Goal: Task Accomplishment & Management: Complete application form

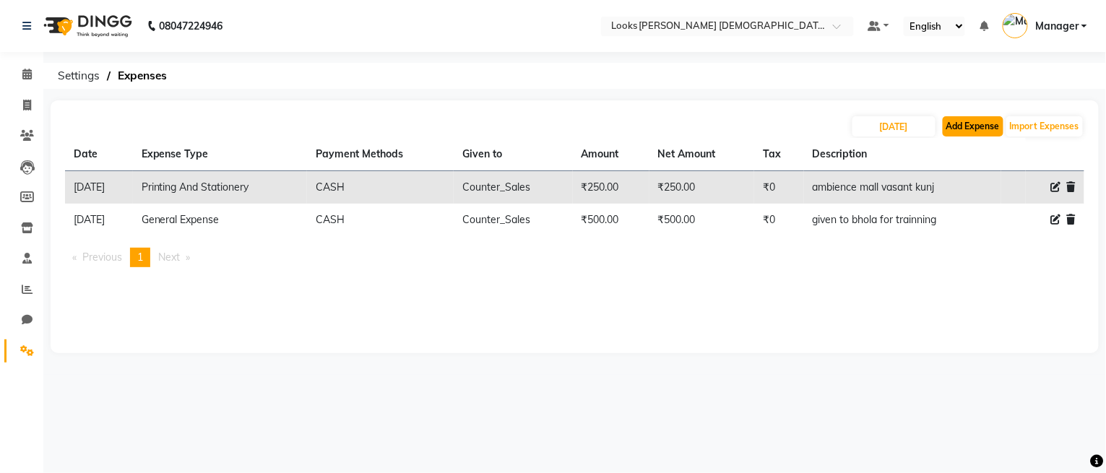
click at [955, 123] on button "Add Expense" at bounding box center [972, 126] width 61 height 20
select select "1"
select select "7940"
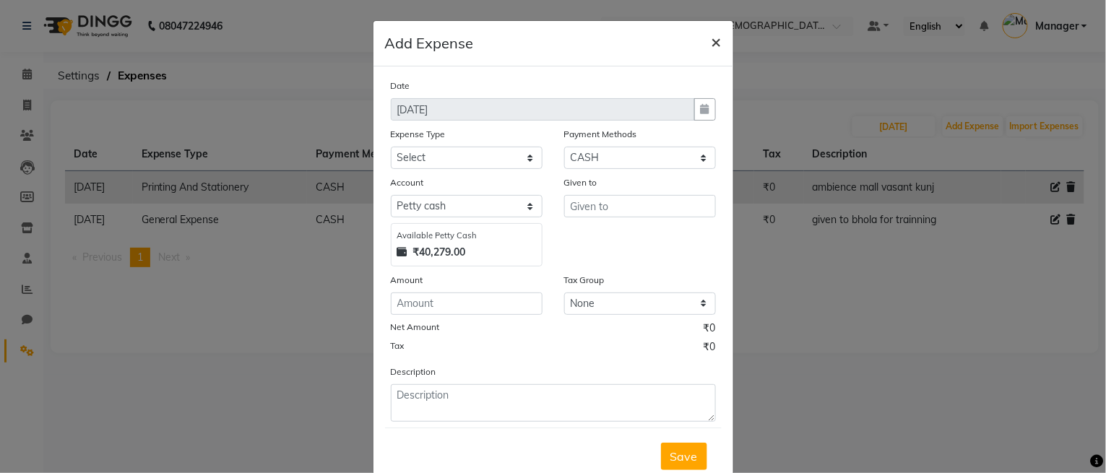
click at [711, 40] on span "×" at bounding box center [716, 41] width 10 height 22
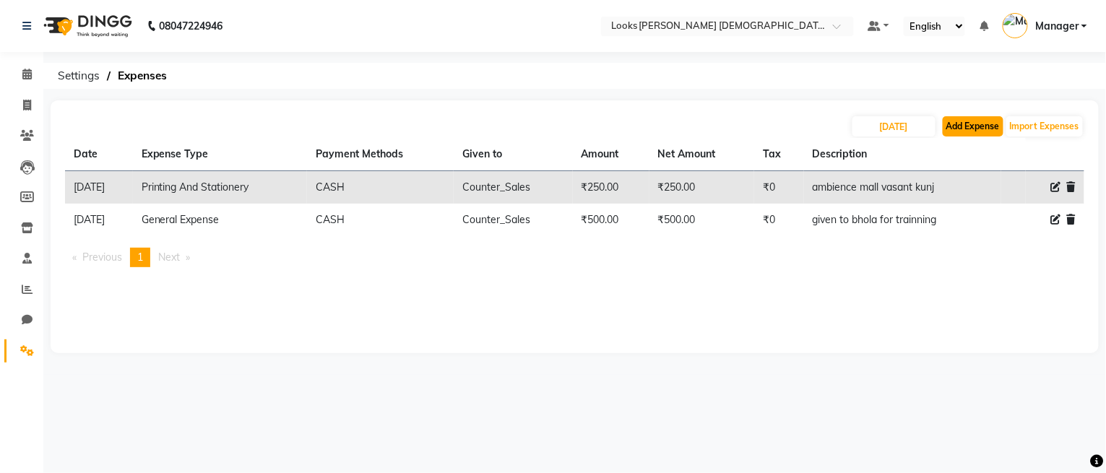
click at [959, 123] on button "Add Expense" at bounding box center [972, 126] width 61 height 20
select select "1"
select select "7940"
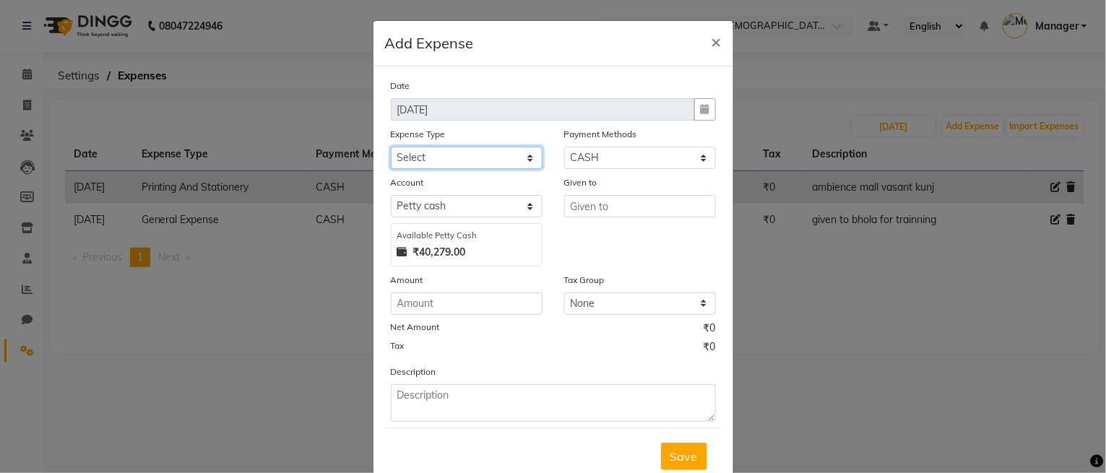
click at [424, 149] on select "Select Bank Deposit Blinkit Cash Handover CLIENT Client ordered food Client Ref…" at bounding box center [467, 158] width 152 height 22
select select "23704"
click at [391, 147] on select "Select Bank Deposit Blinkit Cash Handover CLIENT Client ordered food Client Ref…" at bounding box center [467, 158] width 152 height 22
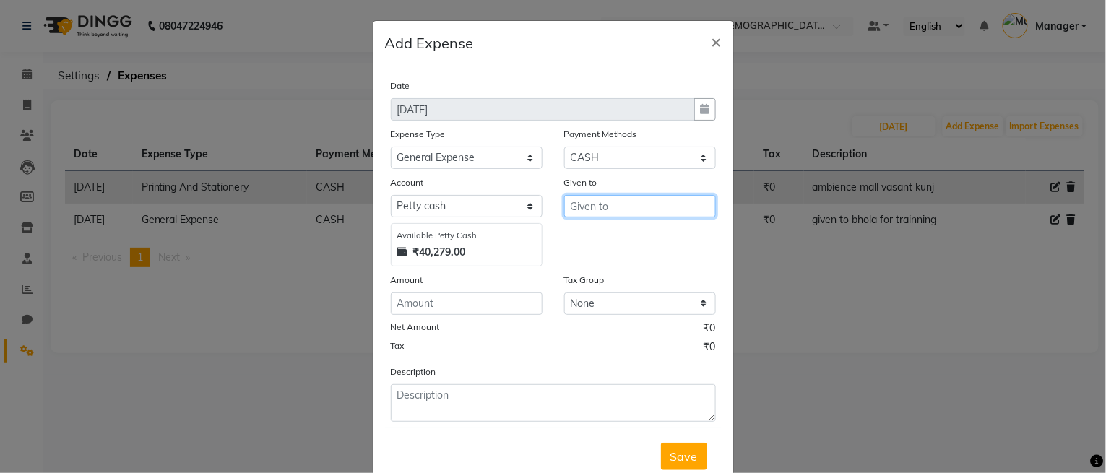
click at [591, 213] on input "text" at bounding box center [640, 206] width 152 height 22
type input "Counter_Sales"
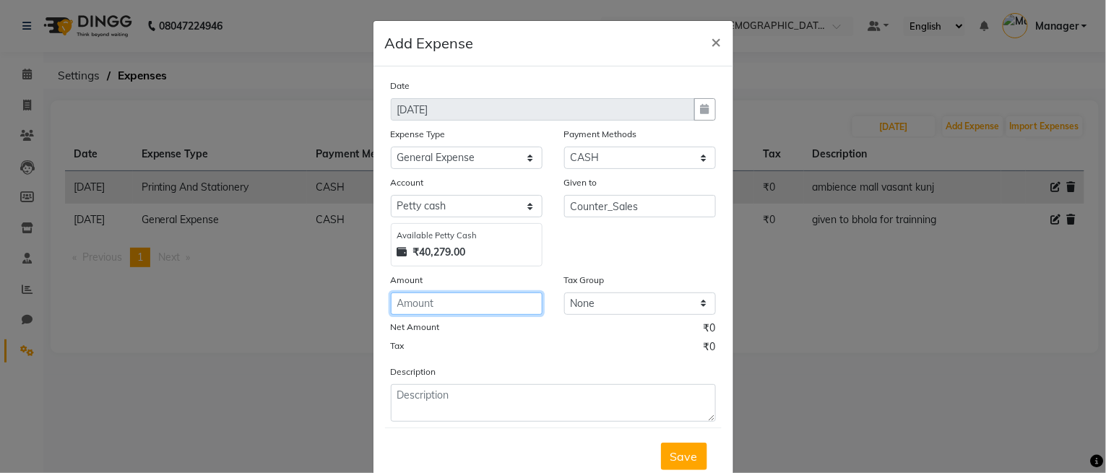
click at [471, 296] on input "number" at bounding box center [467, 303] width 152 height 22
type input "120"
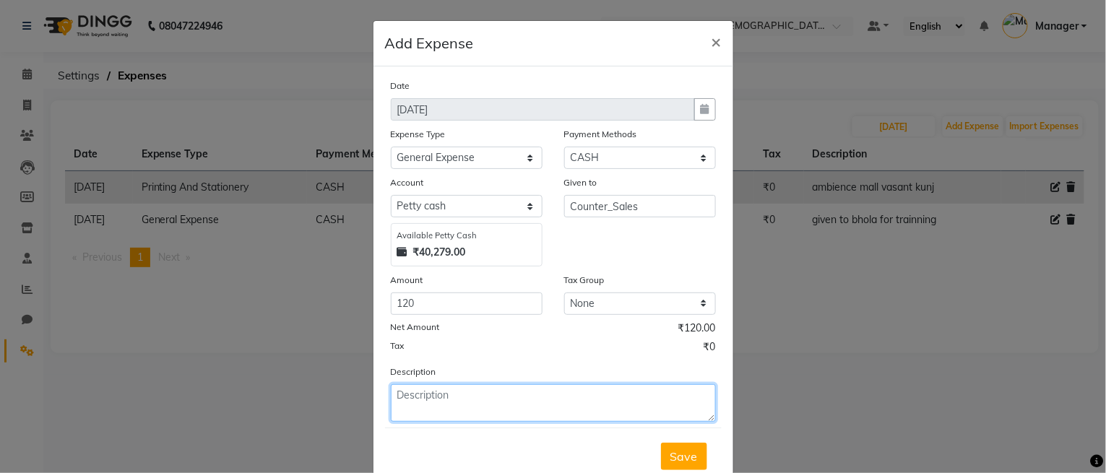
click at [404, 406] on textarea at bounding box center [553, 403] width 325 height 38
type textarea "milk"
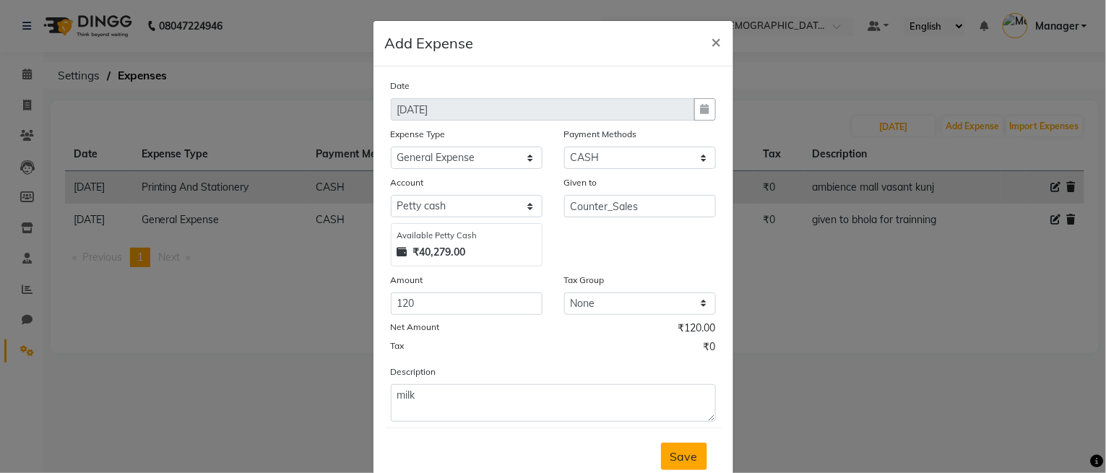
click at [672, 457] on span "Save" at bounding box center [683, 456] width 27 height 14
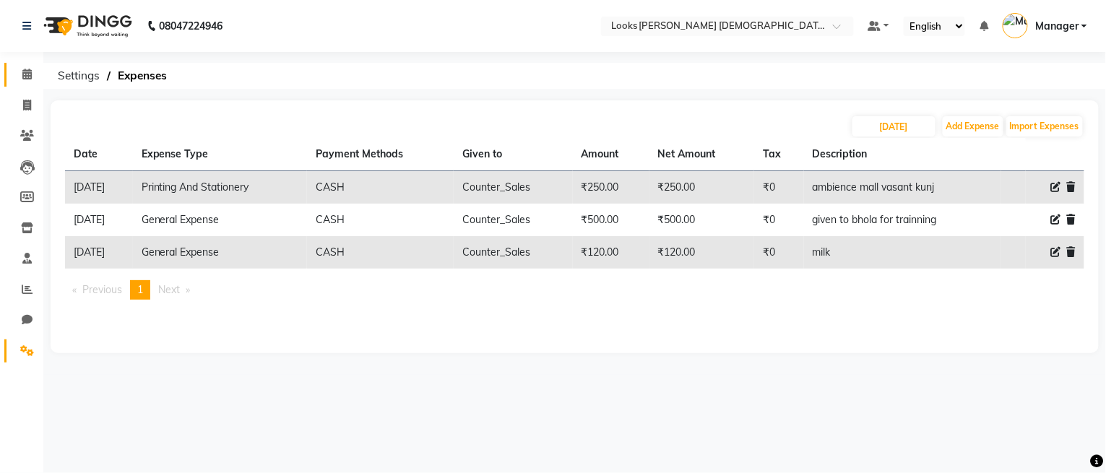
click at [25, 74] on icon at bounding box center [26, 74] width 9 height 11
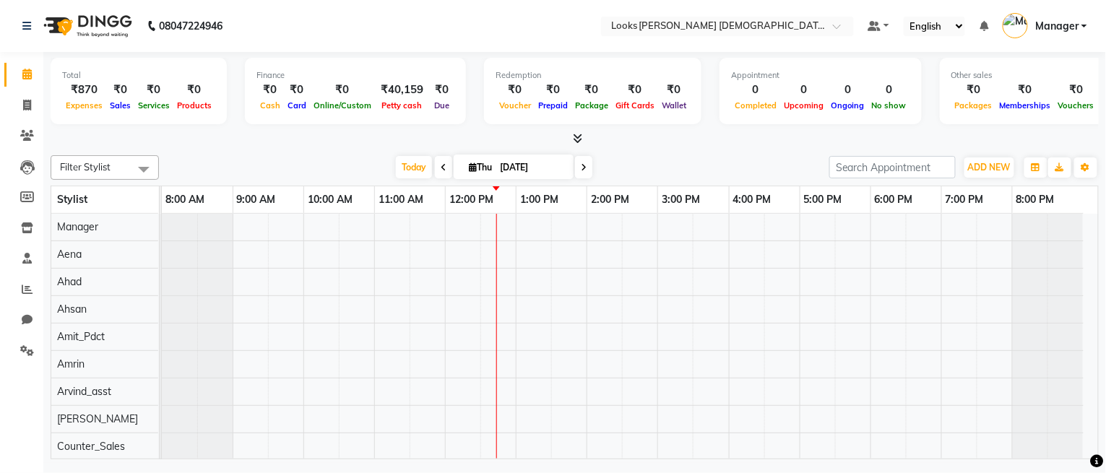
click at [21, 102] on span at bounding box center [26, 105] width 25 height 17
select select "service"
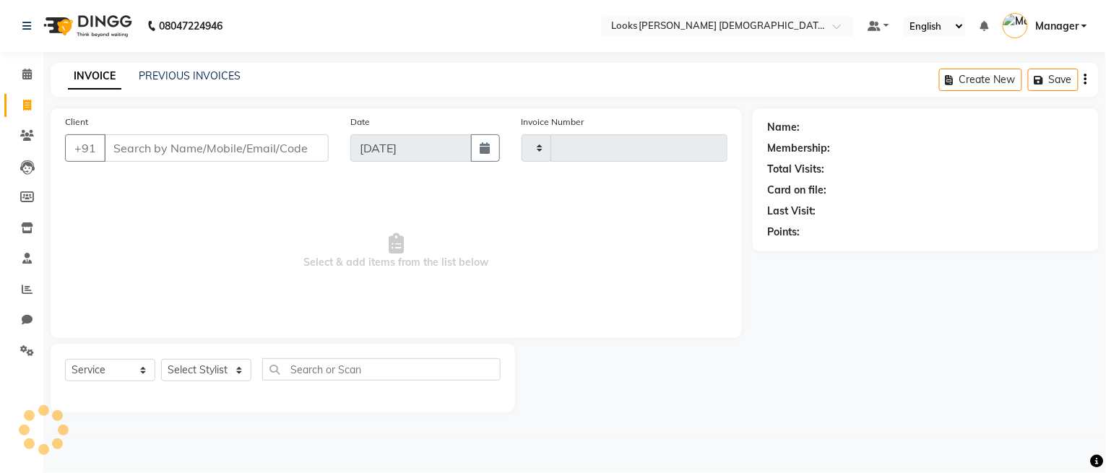
type input "2772"
select select "8706"
click at [186, 374] on select "Select Stylist" at bounding box center [206, 370] width 90 height 22
select select "87730"
click at [161, 360] on select "Select Stylist Aena [PERSON_NAME] Amit_Pdct [PERSON_NAME] [PERSON_NAME] Counter…" at bounding box center [206, 370] width 90 height 22
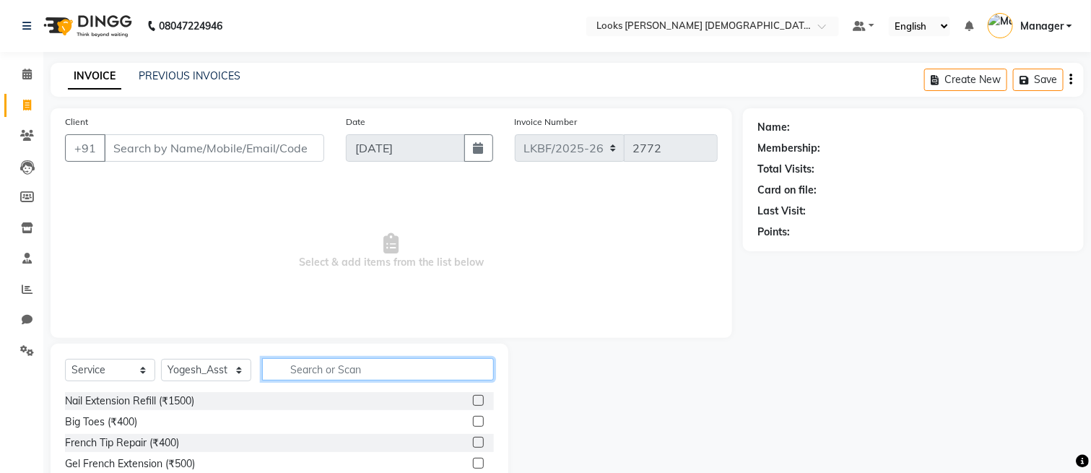
click at [337, 365] on input "text" at bounding box center [378, 369] width 232 height 22
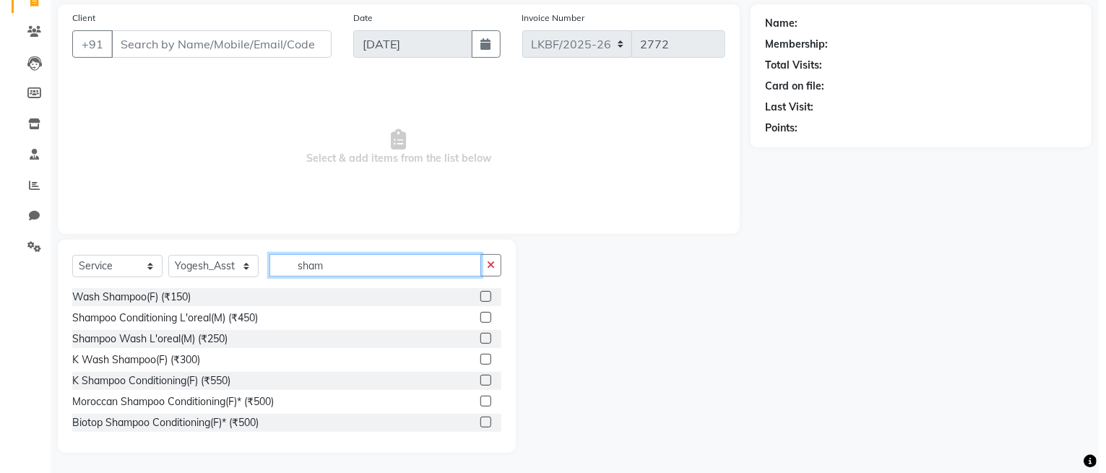
scroll to position [105, 0]
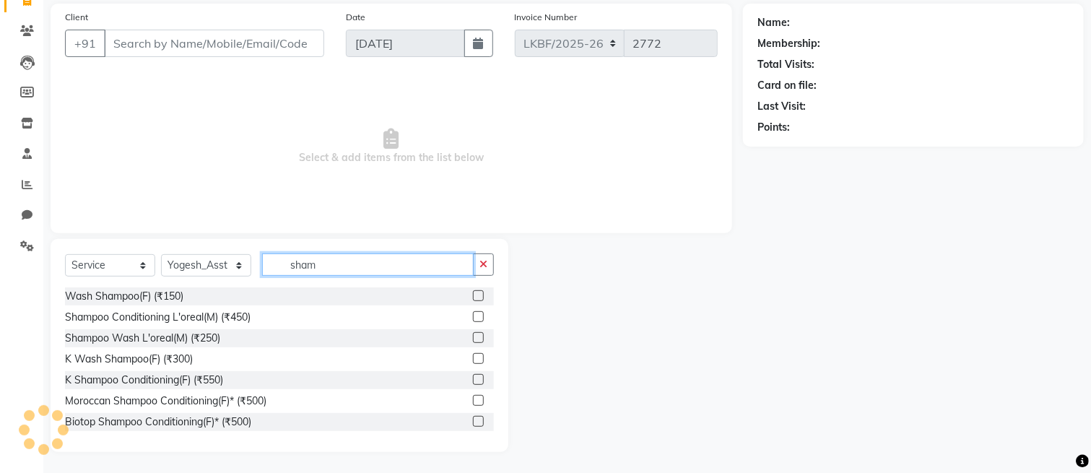
type input "sham"
click at [473, 378] on label at bounding box center [478, 379] width 11 height 11
click at [473, 378] on input "checkbox" at bounding box center [477, 380] width 9 height 9
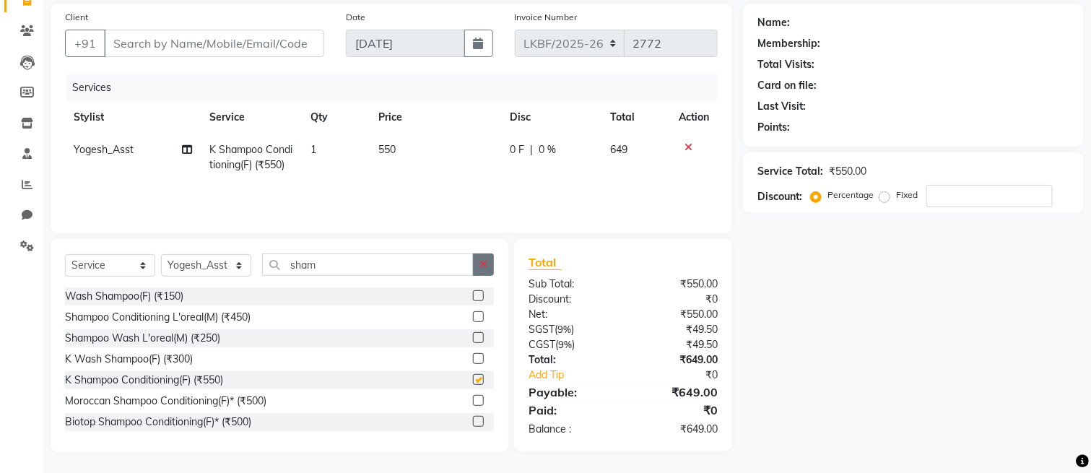
checkbox input "false"
click at [479, 258] on button "button" at bounding box center [483, 264] width 21 height 22
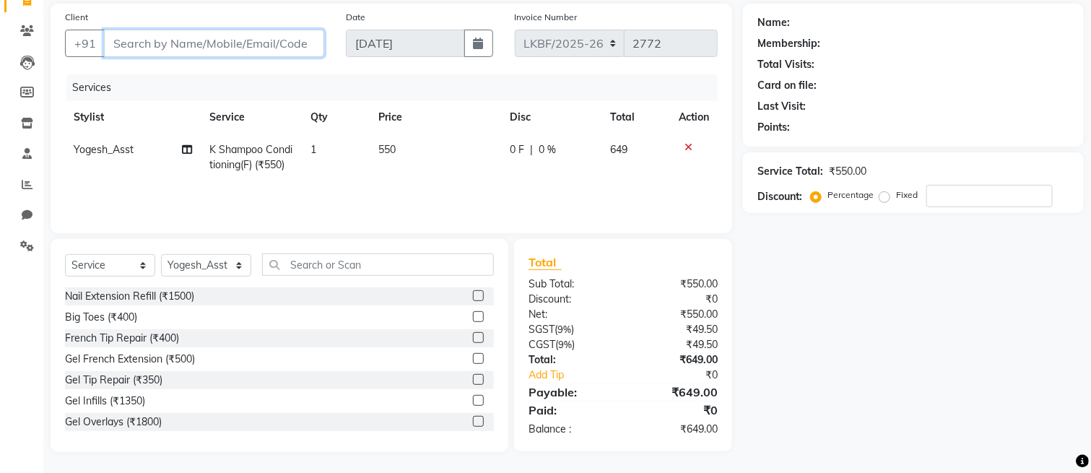
click at [220, 49] on input "Client" at bounding box center [214, 43] width 220 height 27
type input "9"
type input "0"
type input "9548580284"
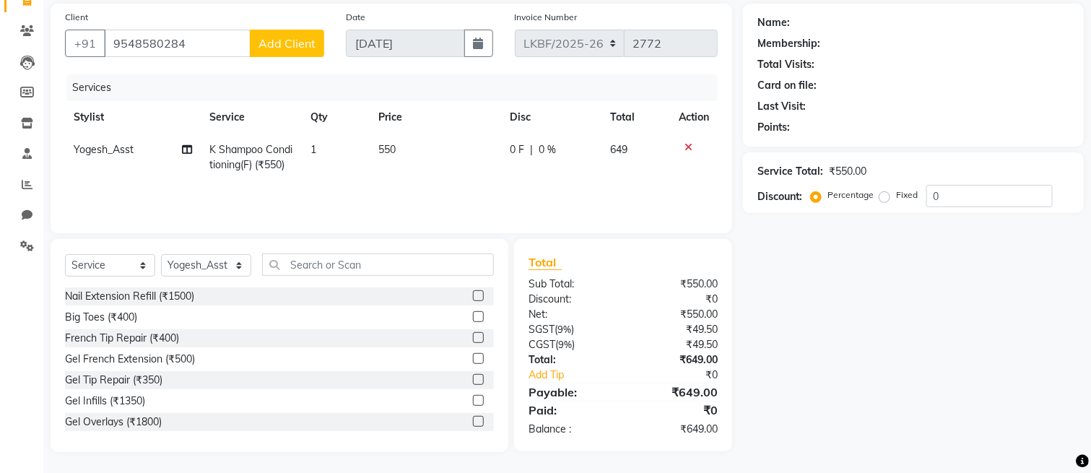
click at [296, 55] on button "Add Client" at bounding box center [287, 43] width 74 height 27
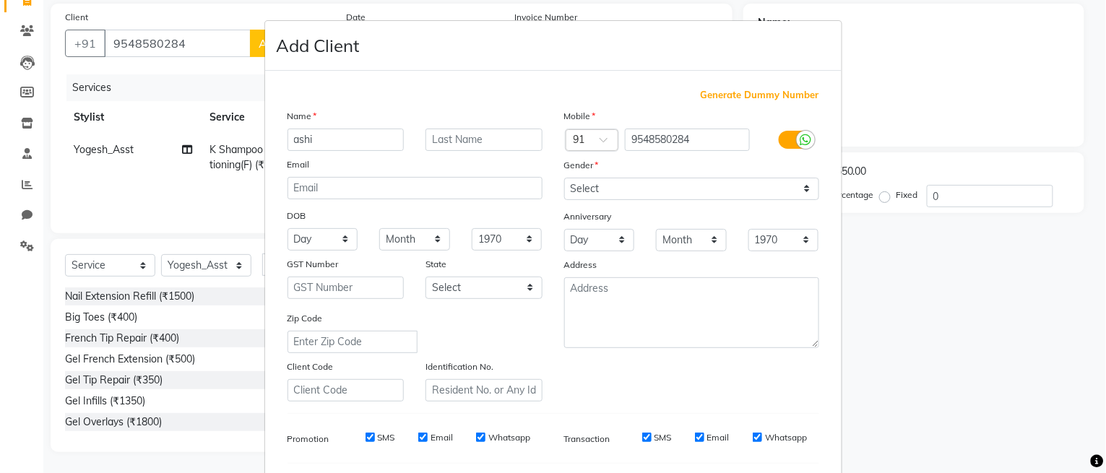
click at [292, 137] on input "ashi" at bounding box center [345, 140] width 117 height 22
type input "Ashi"
click at [439, 132] on input "text" at bounding box center [483, 140] width 117 height 22
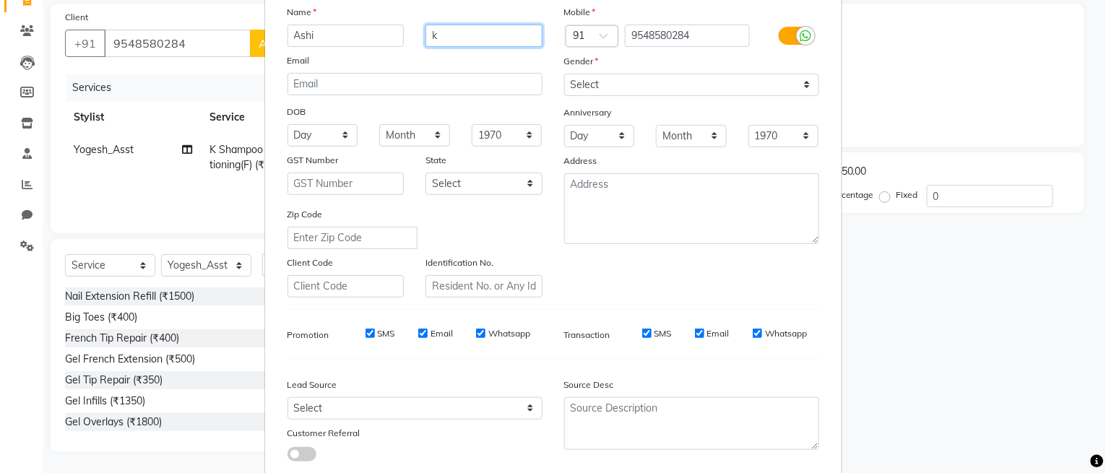
scroll to position [2, 0]
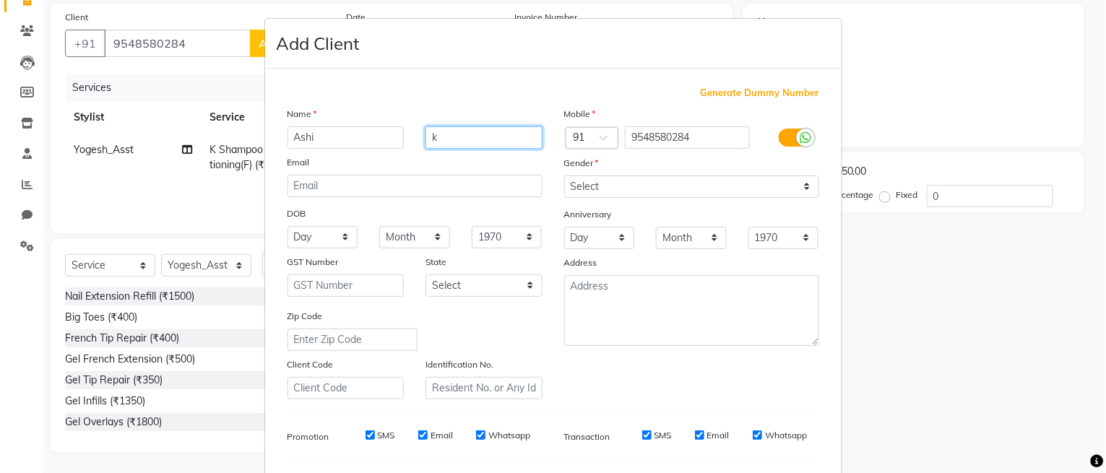
type input "k"
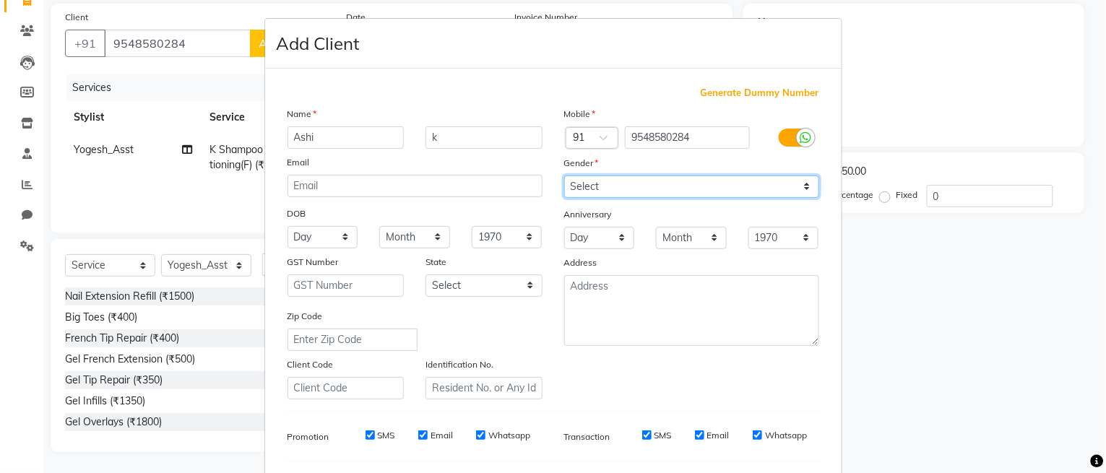
click at [616, 188] on select "Select [DEMOGRAPHIC_DATA] [DEMOGRAPHIC_DATA] Other Prefer Not To Say" at bounding box center [691, 186] width 255 height 22
select select "[DEMOGRAPHIC_DATA]"
click at [564, 175] on select "Select [DEMOGRAPHIC_DATA] [DEMOGRAPHIC_DATA] Other Prefer Not To Say" at bounding box center [691, 186] width 255 height 22
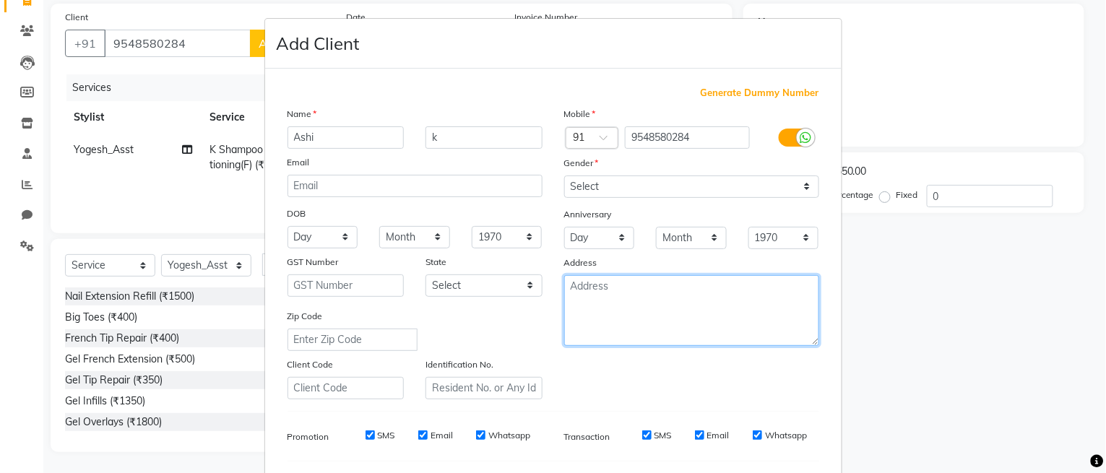
click at [606, 300] on textarea at bounding box center [691, 310] width 255 height 71
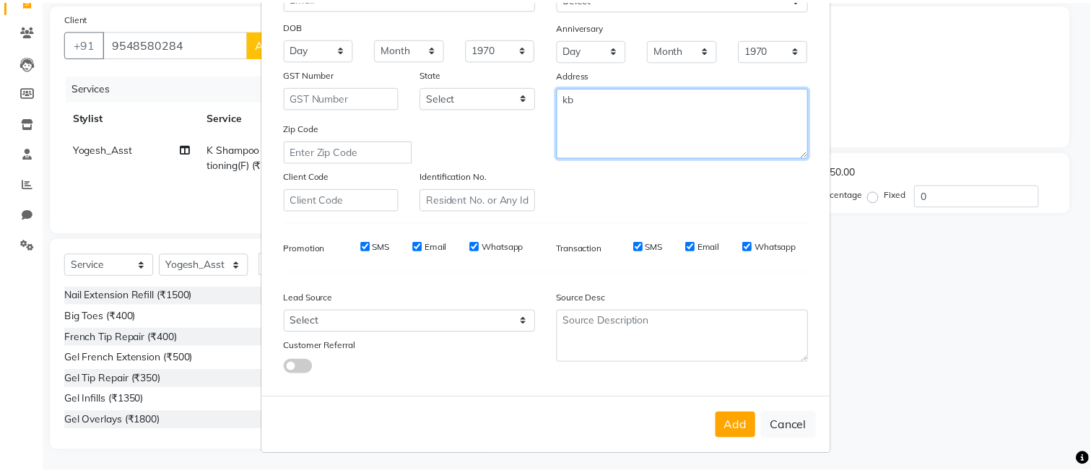
scroll to position [195, 0]
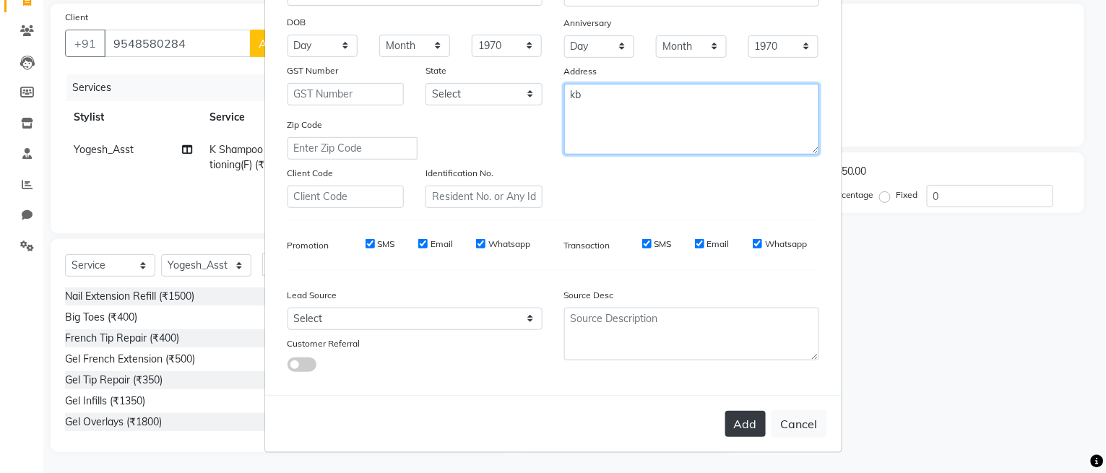
type textarea "kb"
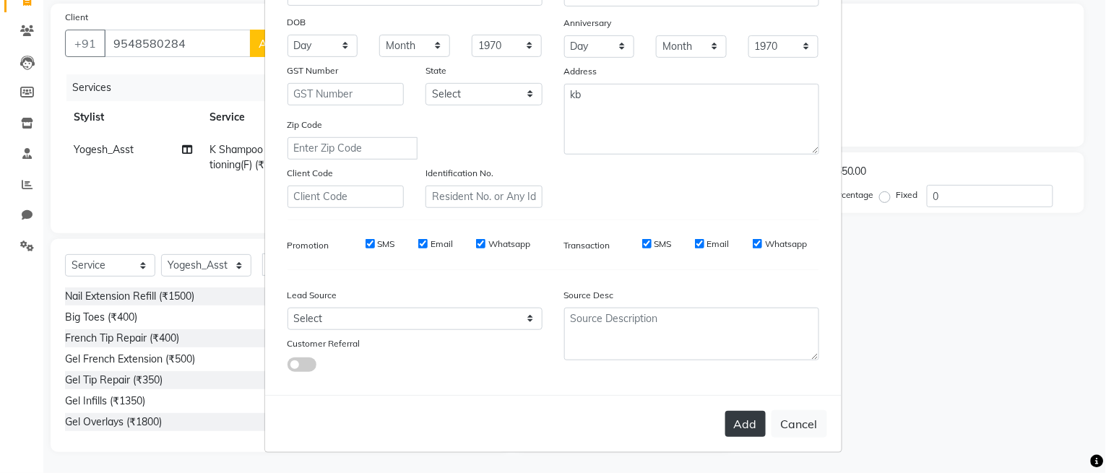
click at [733, 425] on button "Add" at bounding box center [745, 424] width 40 height 26
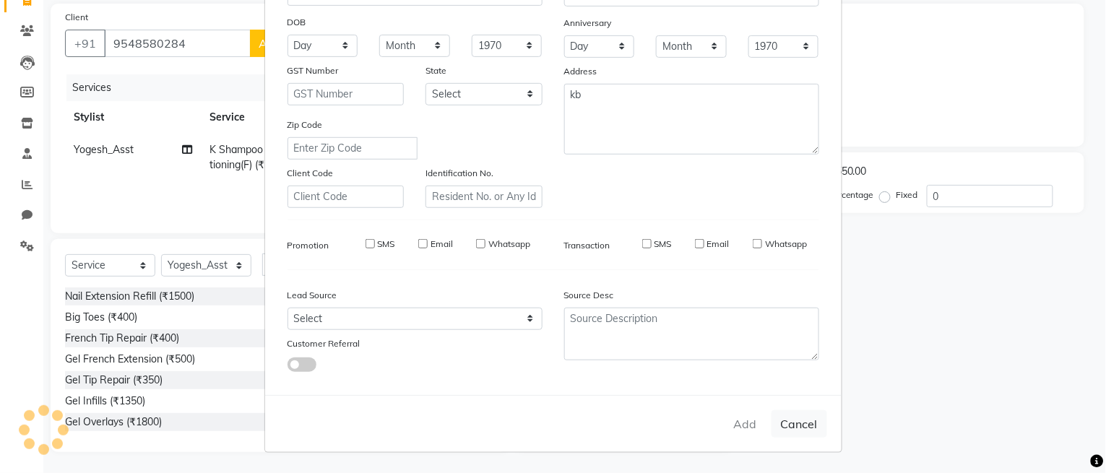
select select
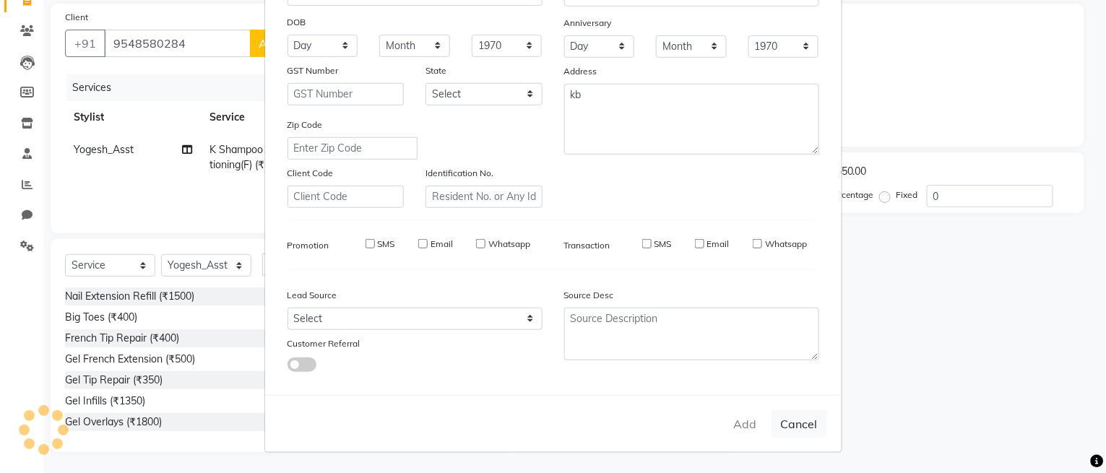
select select
checkbox input "false"
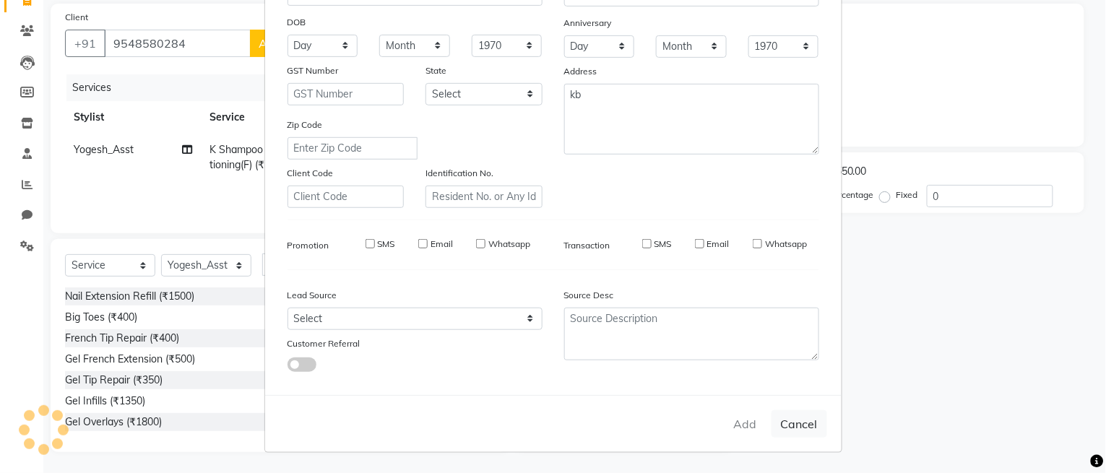
checkbox input "false"
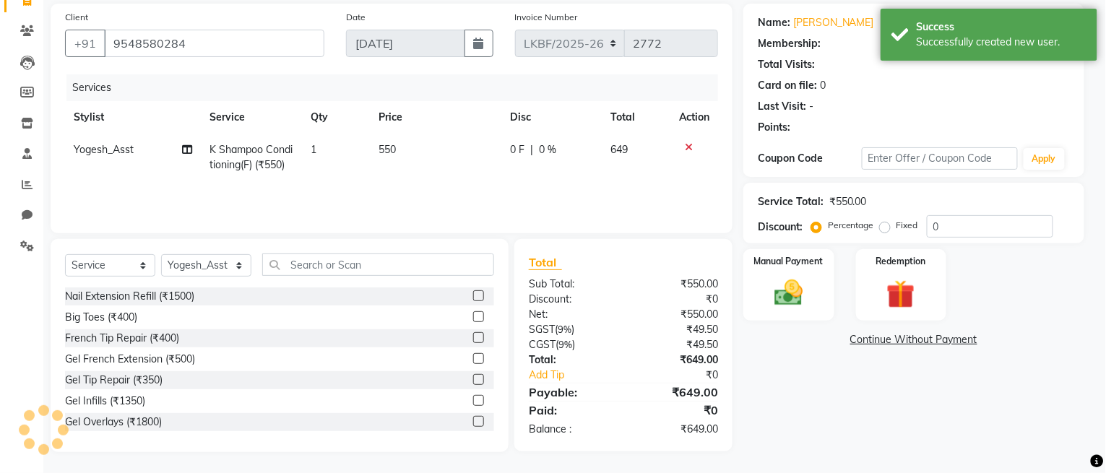
select select "1: Object"
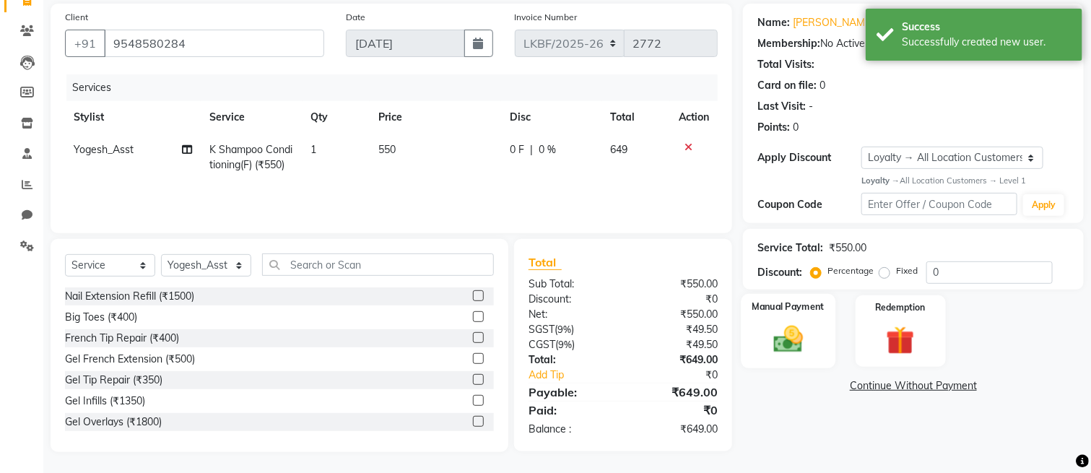
click at [790, 355] on img at bounding box center [788, 339] width 48 height 34
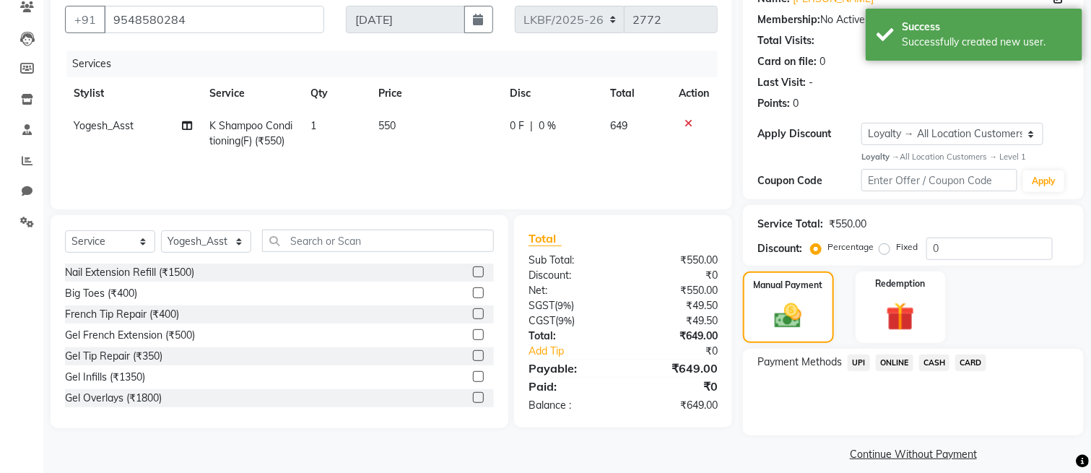
scroll to position [142, 0]
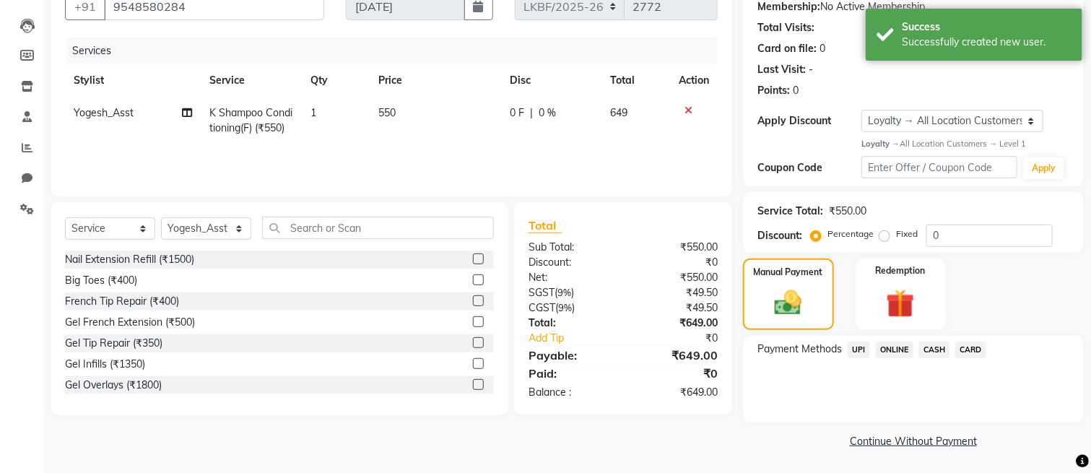
click at [852, 344] on span "UPI" at bounding box center [859, 350] width 22 height 17
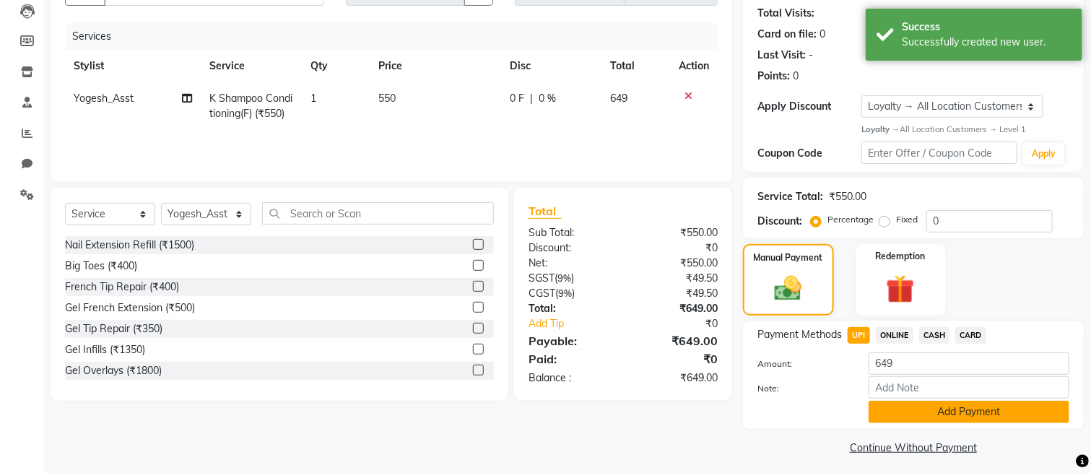
scroll to position [163, 0]
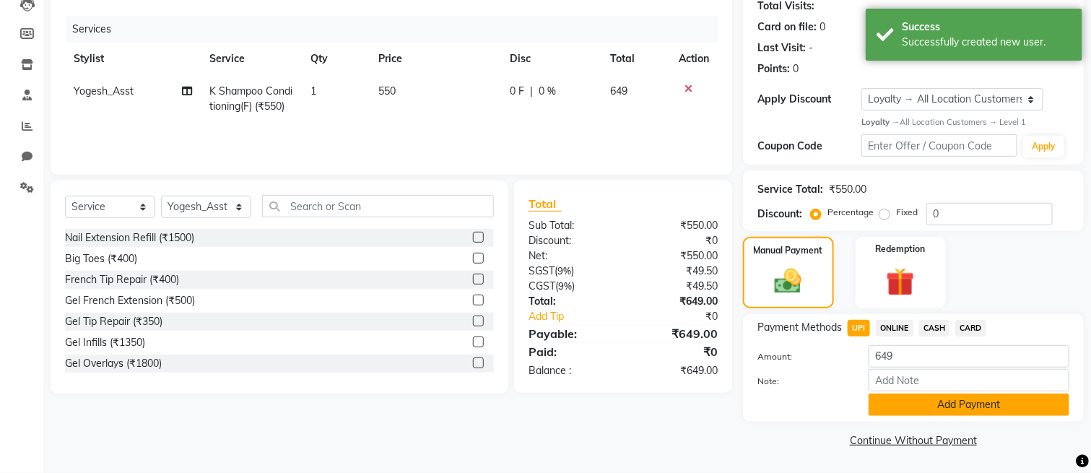
click at [944, 407] on button "Add Payment" at bounding box center [969, 405] width 201 height 22
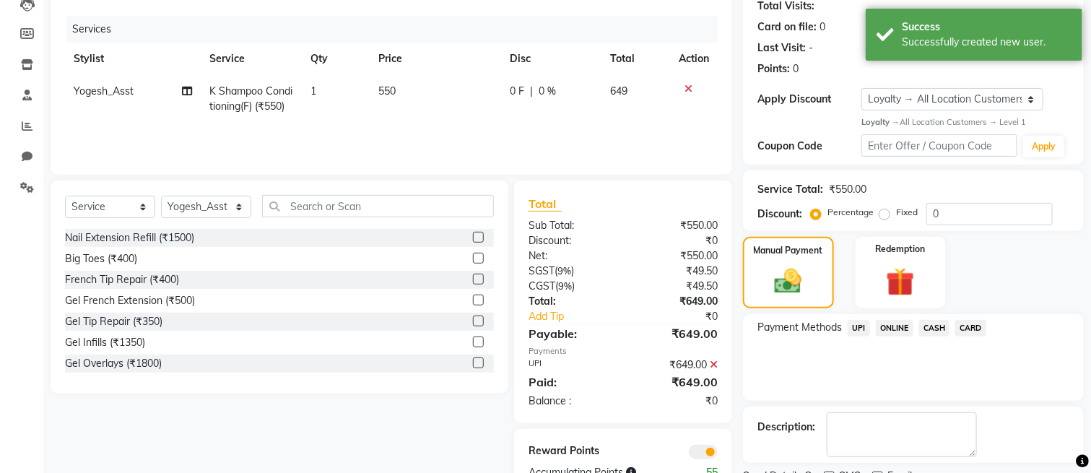
scroll to position [223, 0]
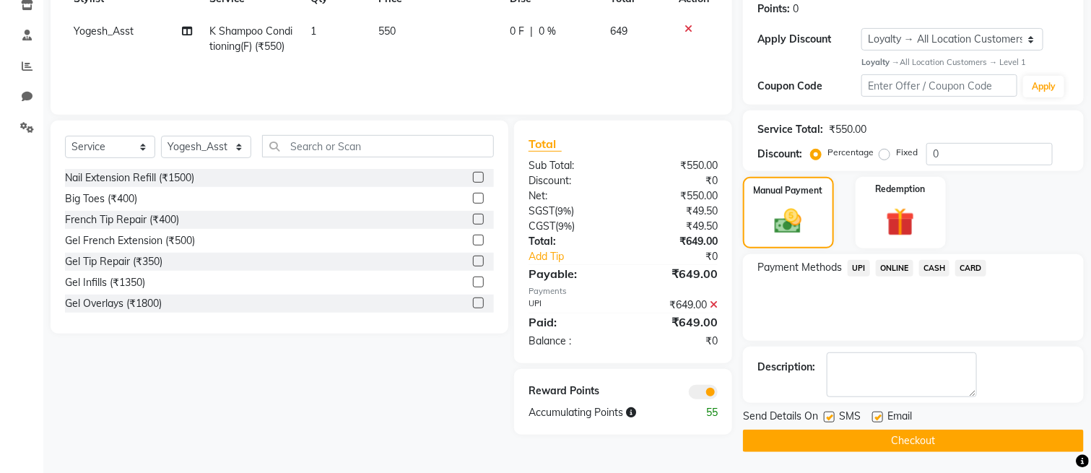
click at [890, 443] on button "Checkout" at bounding box center [913, 441] width 341 height 22
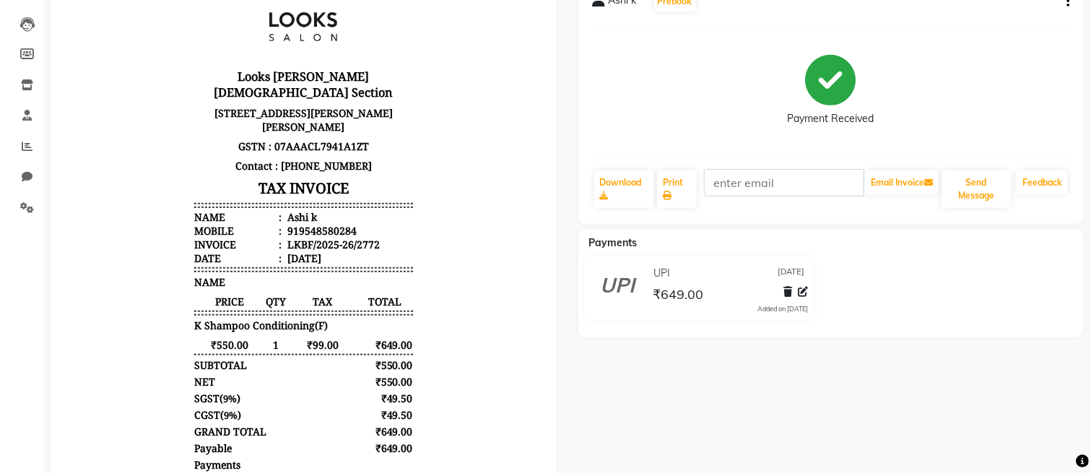
scroll to position [274, 0]
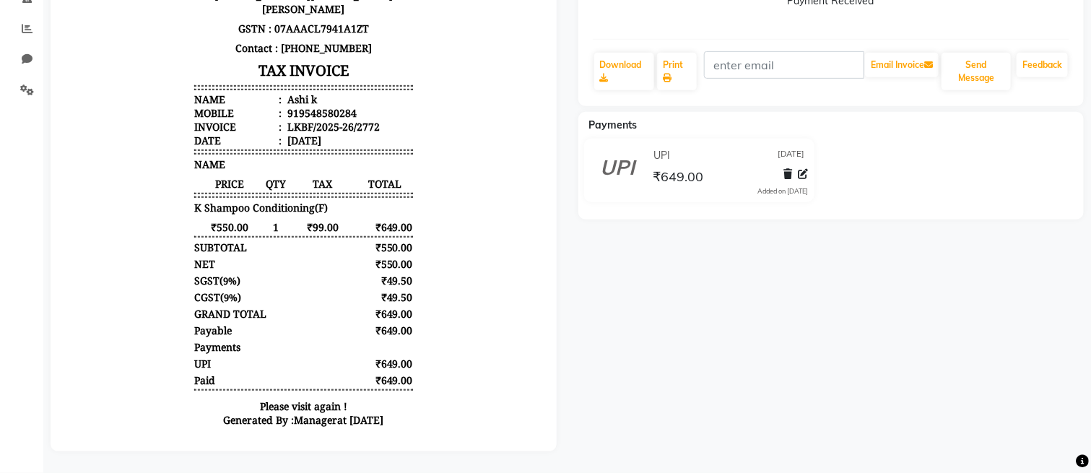
drag, startPoint x: 363, startPoint y: 227, endPoint x: 377, endPoint y: 227, distance: 14.4
click at [377, 241] on div "₹550.00" at bounding box center [383, 248] width 57 height 14
click at [373, 274] on div "₹49.50" at bounding box center [383, 281] width 57 height 14
click at [372, 274] on div "₹49.50" at bounding box center [383, 281] width 57 height 14
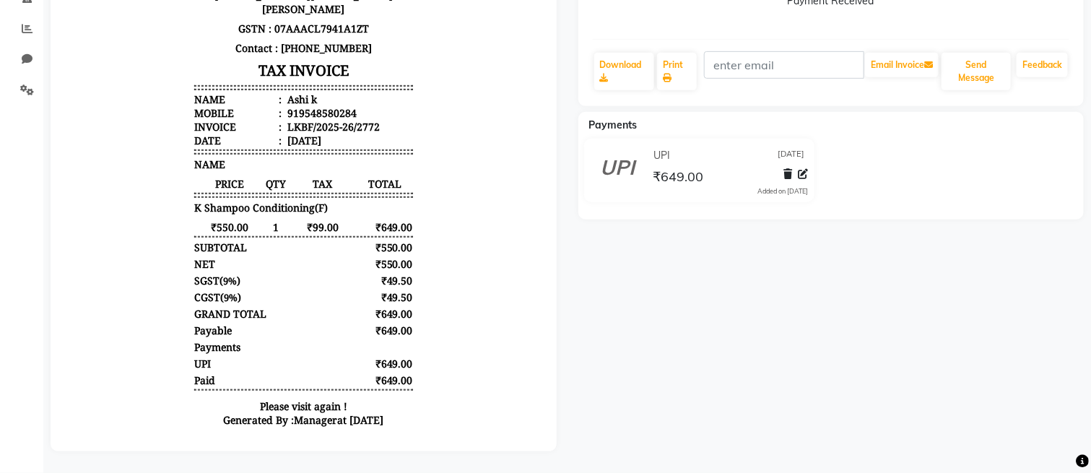
click at [372, 274] on div "₹49.50" at bounding box center [383, 281] width 57 height 14
click at [376, 291] on div "₹49.50" at bounding box center [383, 298] width 57 height 14
click at [377, 291] on div "₹49.50" at bounding box center [383, 298] width 57 height 14
drag, startPoint x: 367, startPoint y: 299, endPoint x: 390, endPoint y: 298, distance: 23.1
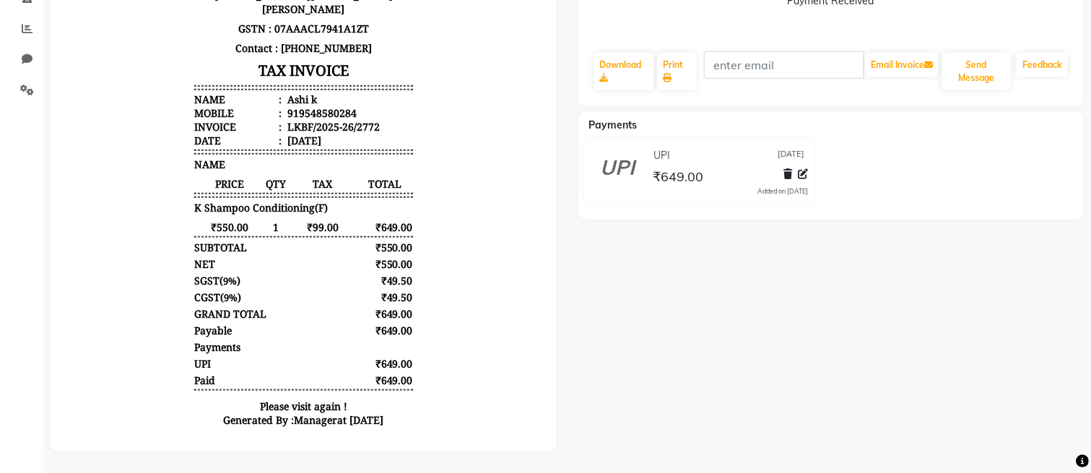
click at [390, 308] on div "₹649.00" at bounding box center [383, 315] width 57 height 14
drag, startPoint x: 365, startPoint y: 346, endPoint x: 396, endPoint y: 346, distance: 31.1
click at [396, 357] on div "₹649.00" at bounding box center [383, 364] width 57 height 14
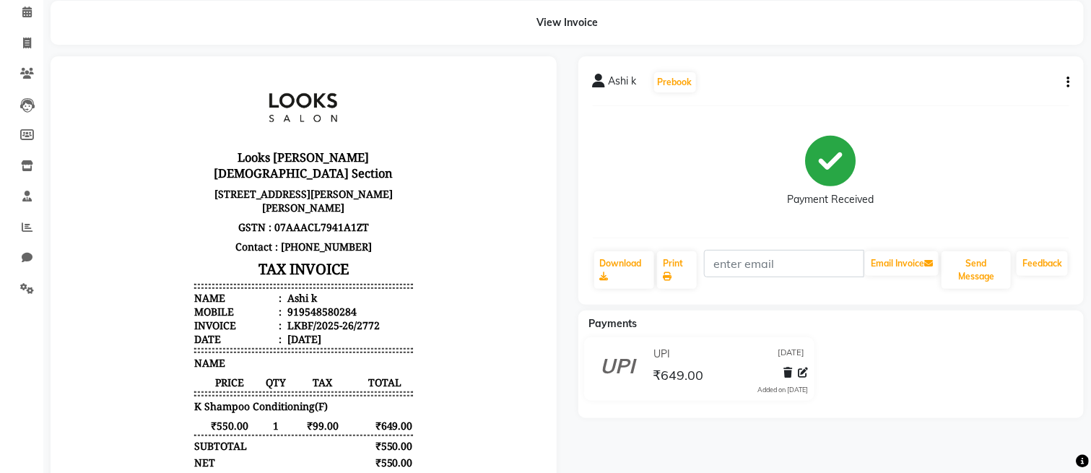
scroll to position [96, 0]
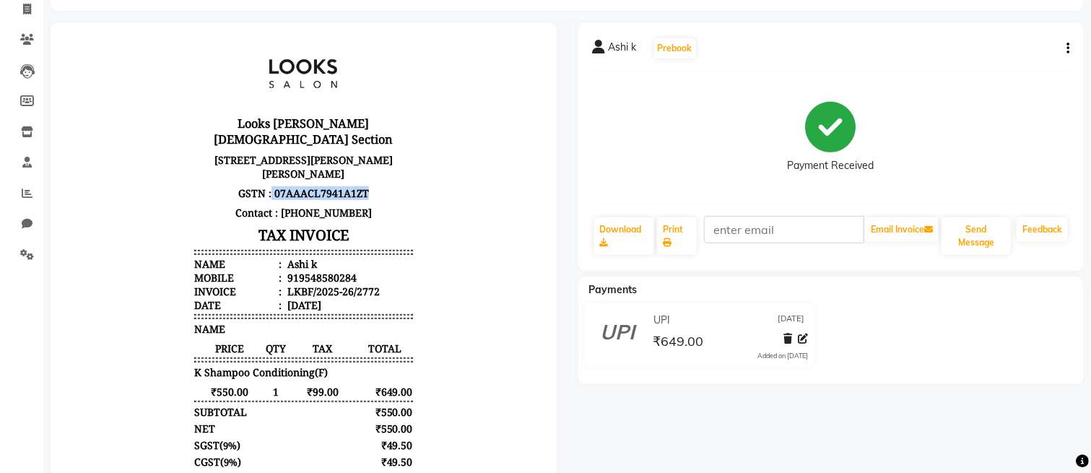
drag, startPoint x: 256, startPoint y: 170, endPoint x: 360, endPoint y: 173, distance: 104.0
click at [360, 183] on p "GSTN : 07AAACL7941A1ZT" at bounding box center [303, 192] width 218 height 19
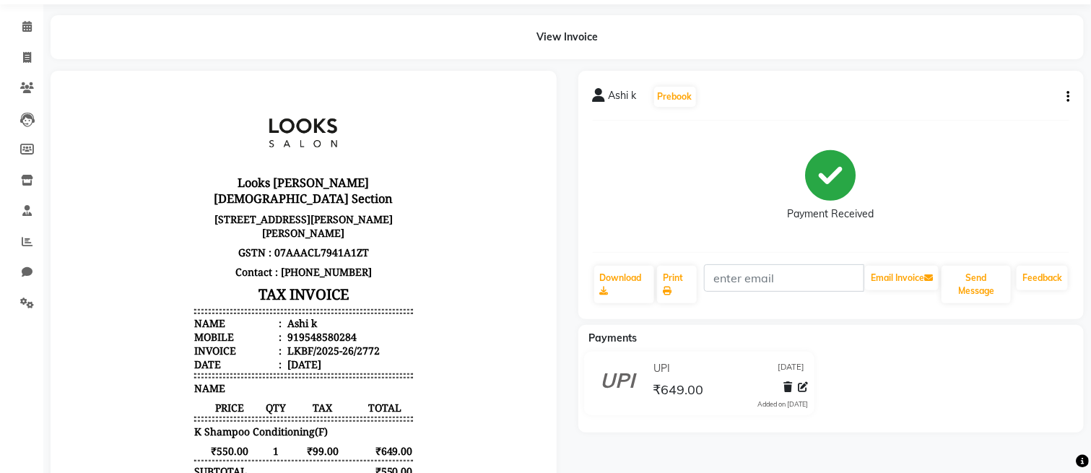
scroll to position [0, 0]
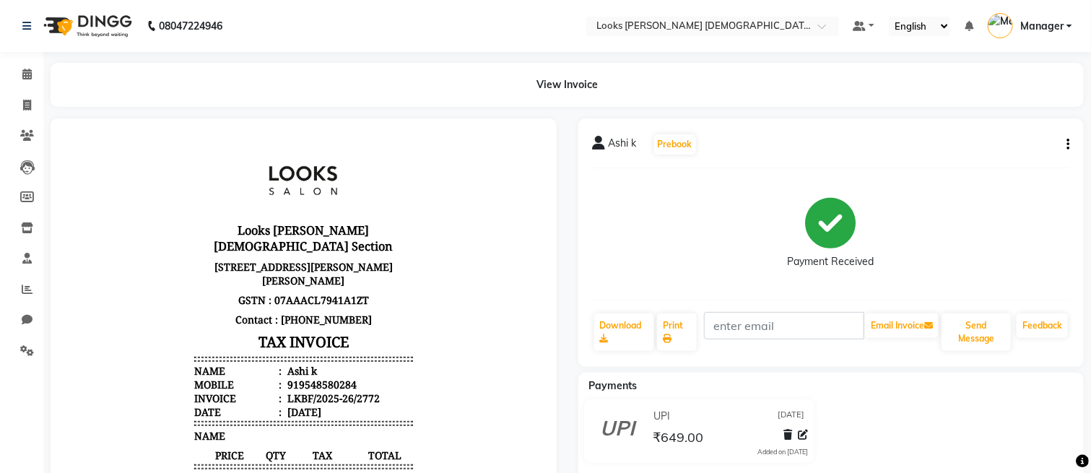
drag, startPoint x: 226, startPoint y: 258, endPoint x: 273, endPoint y: 433, distance: 181.0
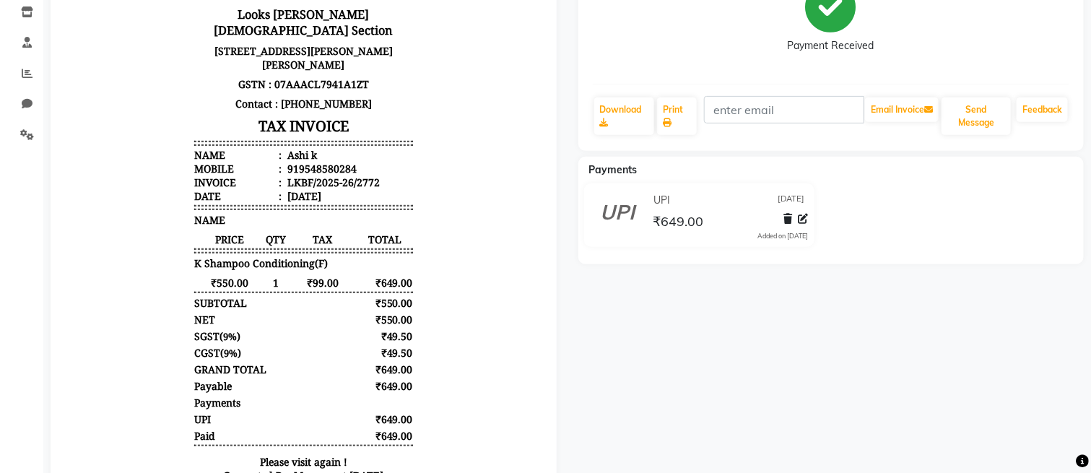
scroll to position [11, 0]
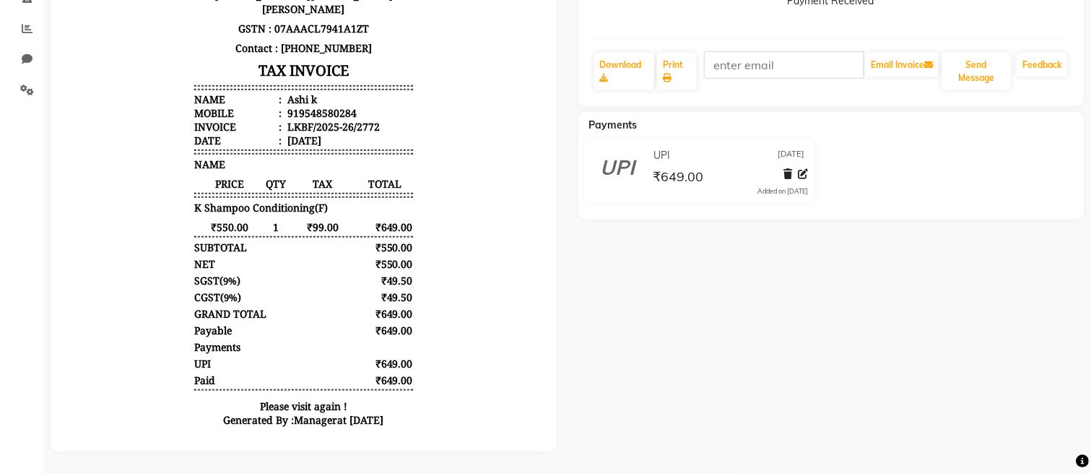
drag, startPoint x: 197, startPoint y: -123, endPoint x: 405, endPoint y: 408, distance: 570.1
click at [405, 408] on html "Looks [PERSON_NAME] [DEMOGRAPHIC_DATA] Section [STREET_ADDRESS][PERSON_NAME][PE…" at bounding box center [302, 155] width 477 height 586
click at [607, 334] on div "Ashi k Prebook Payment Received Download Print Email Invoice Send Message Feedb…" at bounding box center [832, 155] width 528 height 594
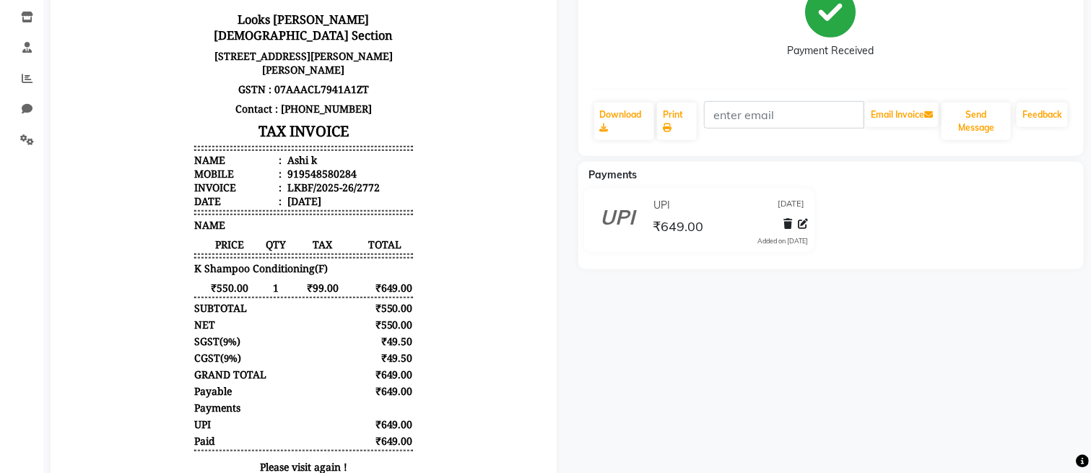
scroll to position [82, 0]
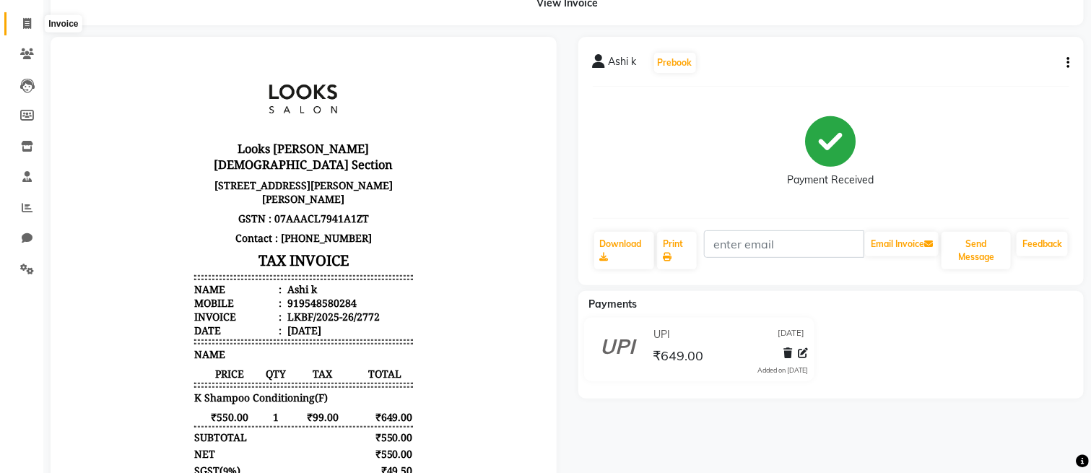
click at [25, 20] on icon at bounding box center [27, 23] width 8 height 11
select select "service"
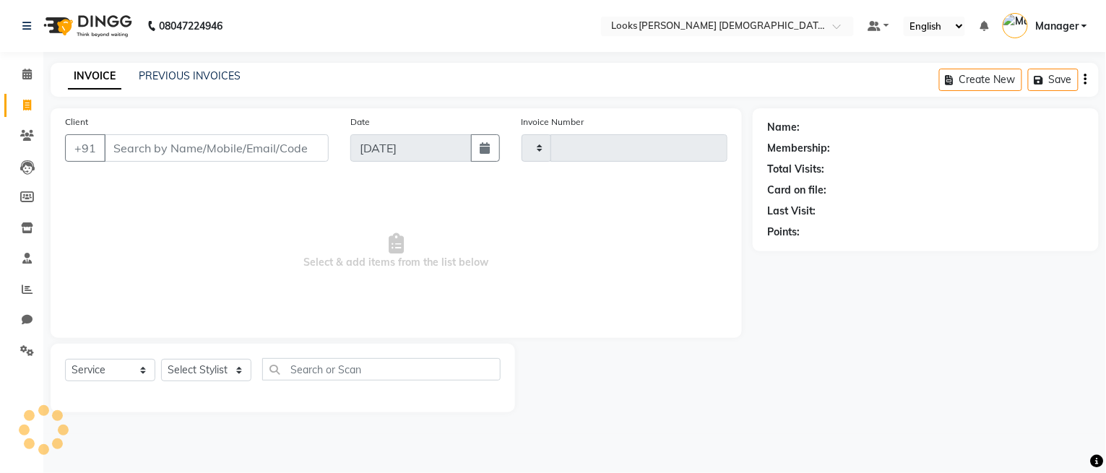
type input "2773"
select select "8706"
